Goal: Find specific page/section: Find specific page/section

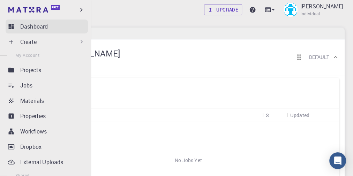
click at [37, 31] on link "Dashboard" at bounding box center [47, 27] width 82 height 14
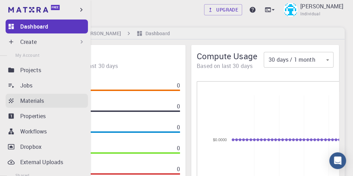
click at [43, 99] on p "Materials" at bounding box center [32, 101] width 24 height 8
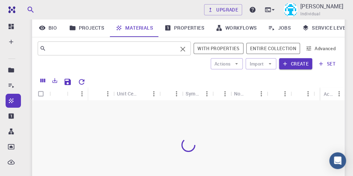
scroll to position [84, 0]
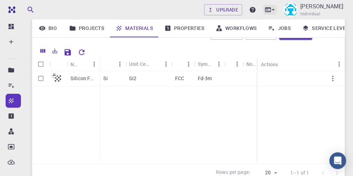
click at [270, 10] on icon at bounding box center [273, 9] width 7 height 7
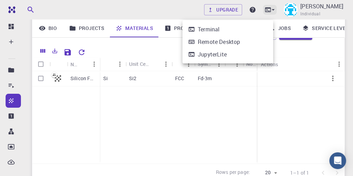
click at [269, 10] on div at bounding box center [176, 88] width 353 height 176
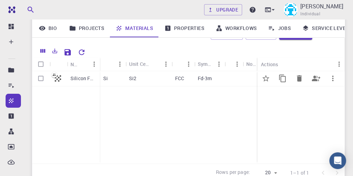
click at [120, 80] on div "Si" at bounding box center [113, 78] width 26 height 15
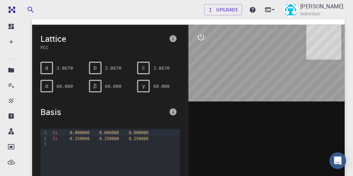
scroll to position [28, 0]
